Goal: Information Seeking & Learning: Find specific fact

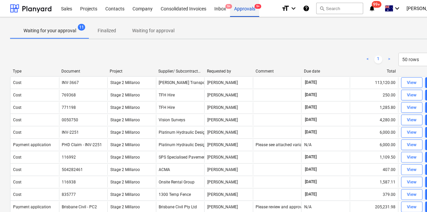
click at [245, 6] on div "Approvals 9+" at bounding box center [244, 8] width 29 height 17
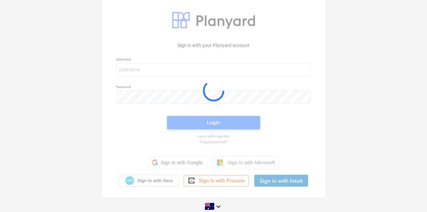
scroll to position [7, 0]
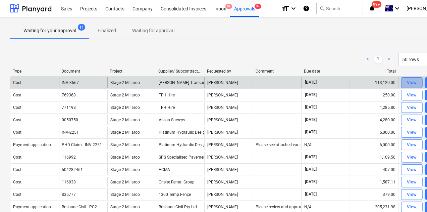
click at [406, 81] on span "View" at bounding box center [411, 83] width 15 height 8
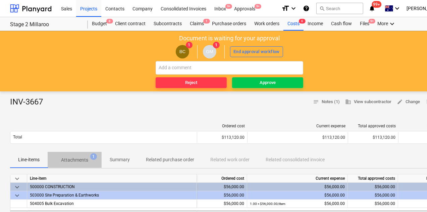
click at [82, 159] on p "Attachments" at bounding box center [74, 159] width 27 height 7
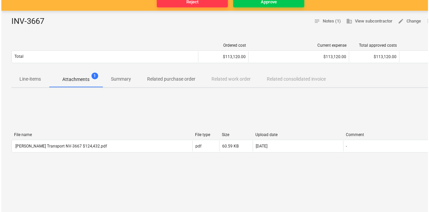
scroll to position [82, 0]
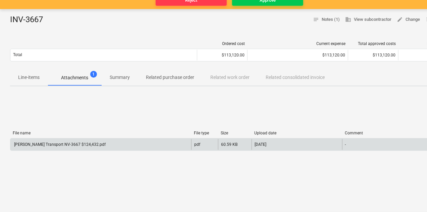
click at [71, 143] on div "[PERSON_NAME] Transport NV-3667 $124,432.pdf" at bounding box center [59, 144] width 93 height 5
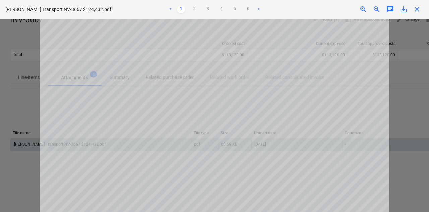
scroll to position [138, 0]
click at [258, 8] on link ">" at bounding box center [259, 9] width 8 height 8
click at [259, 8] on link ">" at bounding box center [259, 9] width 8 height 8
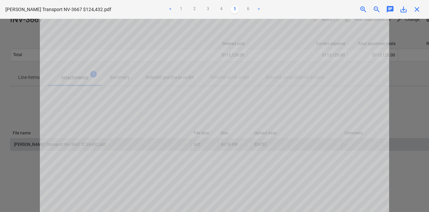
click at [260, 8] on link ">" at bounding box center [259, 9] width 8 height 8
click at [236, 9] on link "5" at bounding box center [235, 9] width 8 height 8
click at [221, 9] on link "4" at bounding box center [221, 9] width 8 height 8
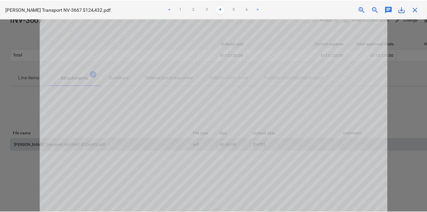
scroll to position [0, 0]
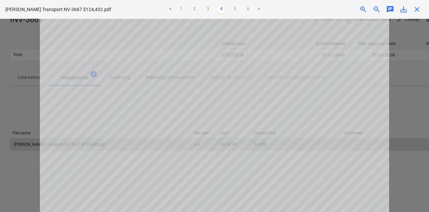
click at [417, 10] on span "close" at bounding box center [417, 9] width 8 height 8
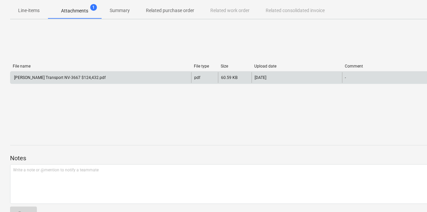
scroll to position [163, 0]
